Goal: Task Accomplishment & Management: Manage account settings

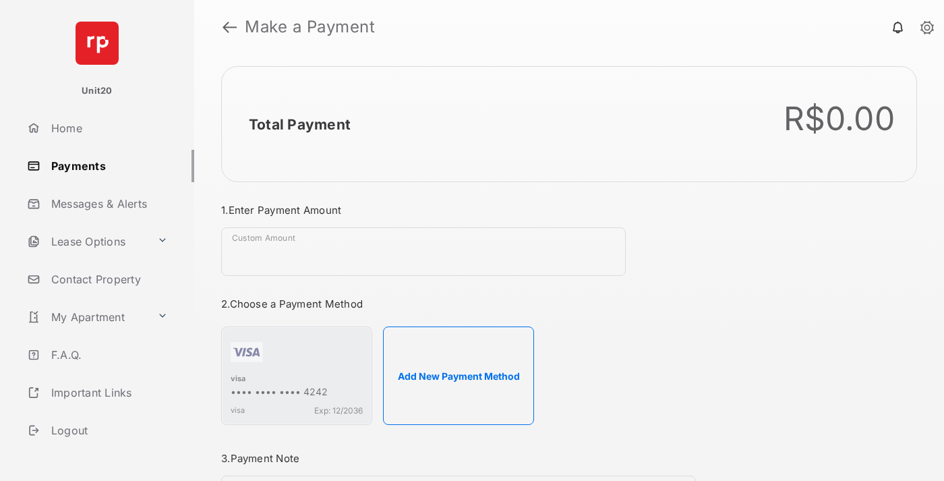
click at [105, 165] on link "Payments" at bounding box center [108, 166] width 173 height 32
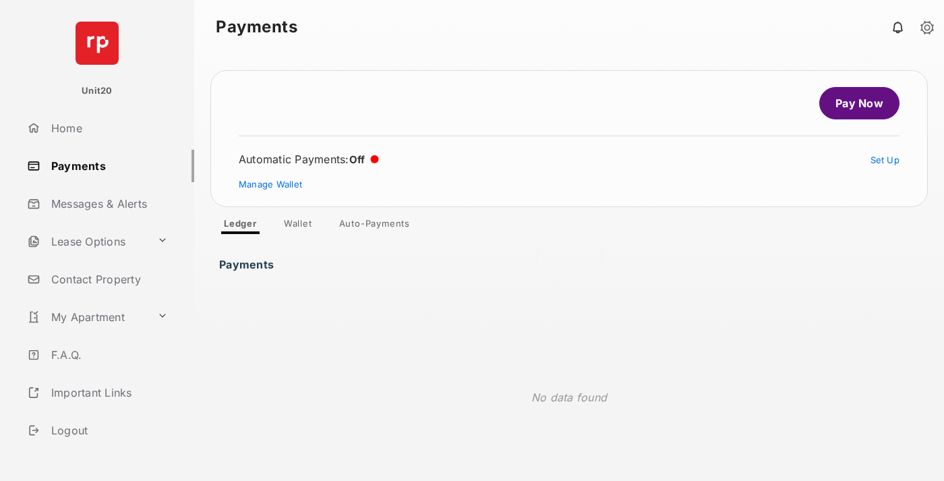
click at [375, 226] on link "Auto-Payments" at bounding box center [374, 226] width 92 height 16
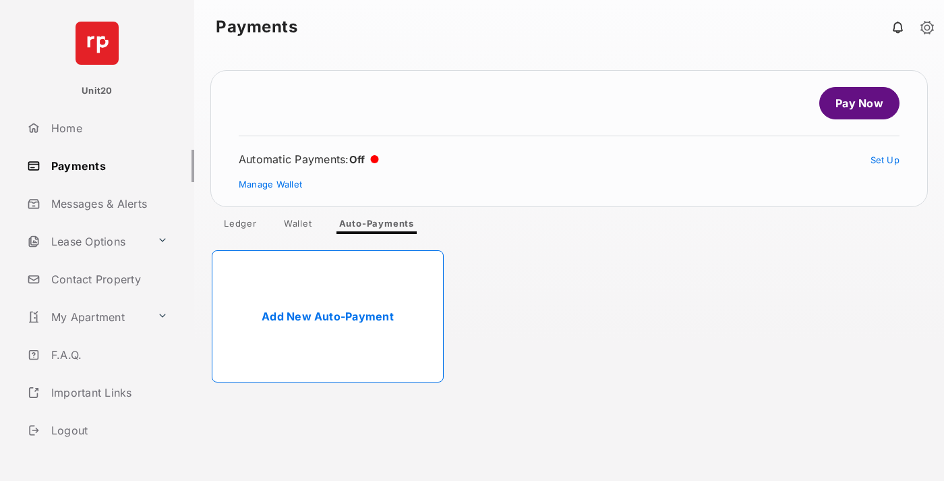
click at [328, 316] on link "Add New Auto-Payment" at bounding box center [328, 316] width 232 height 132
